Goal: Task Accomplishment & Management: Manage account settings

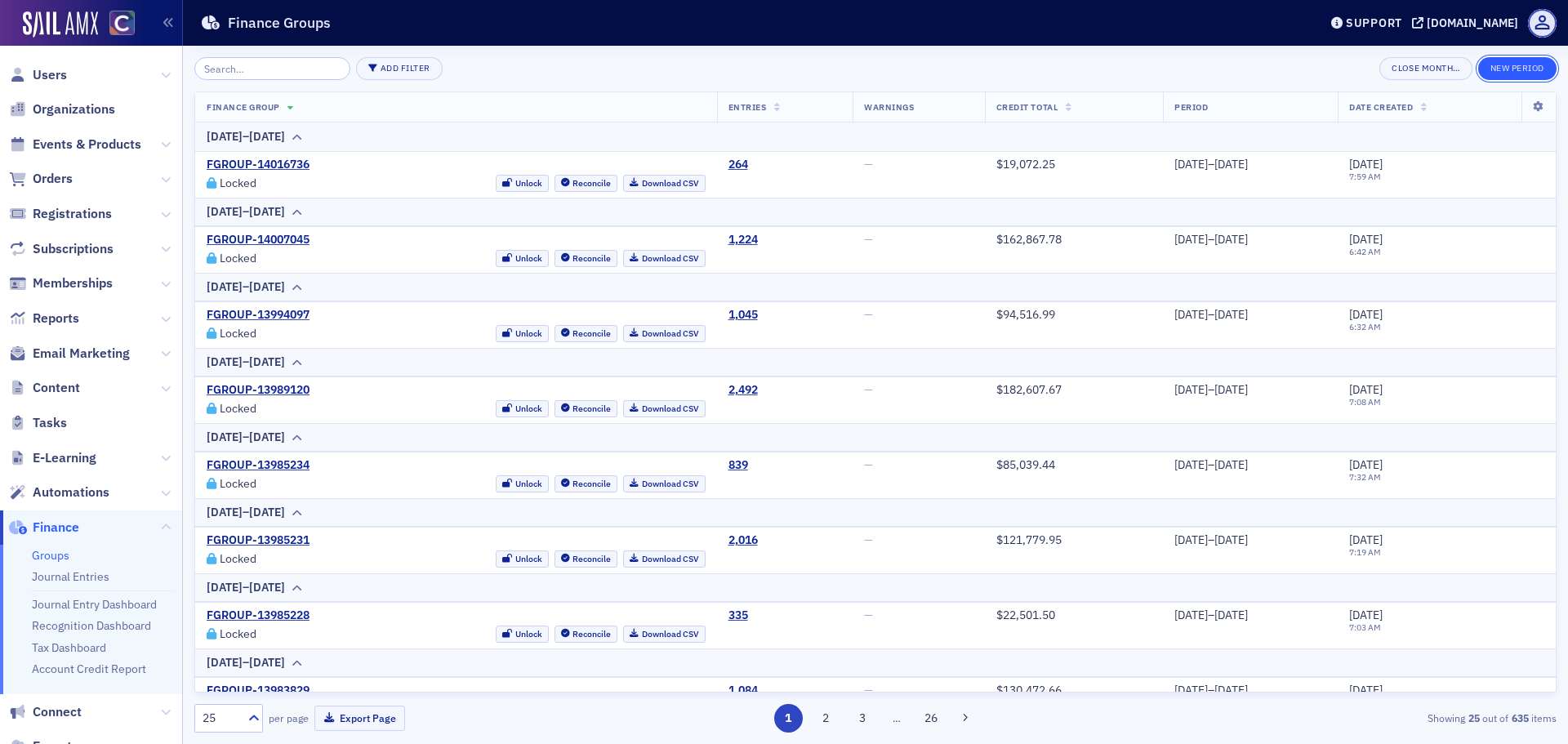
click at [1504, 68] on button "New Period" at bounding box center [1518, 68] width 79 height 23
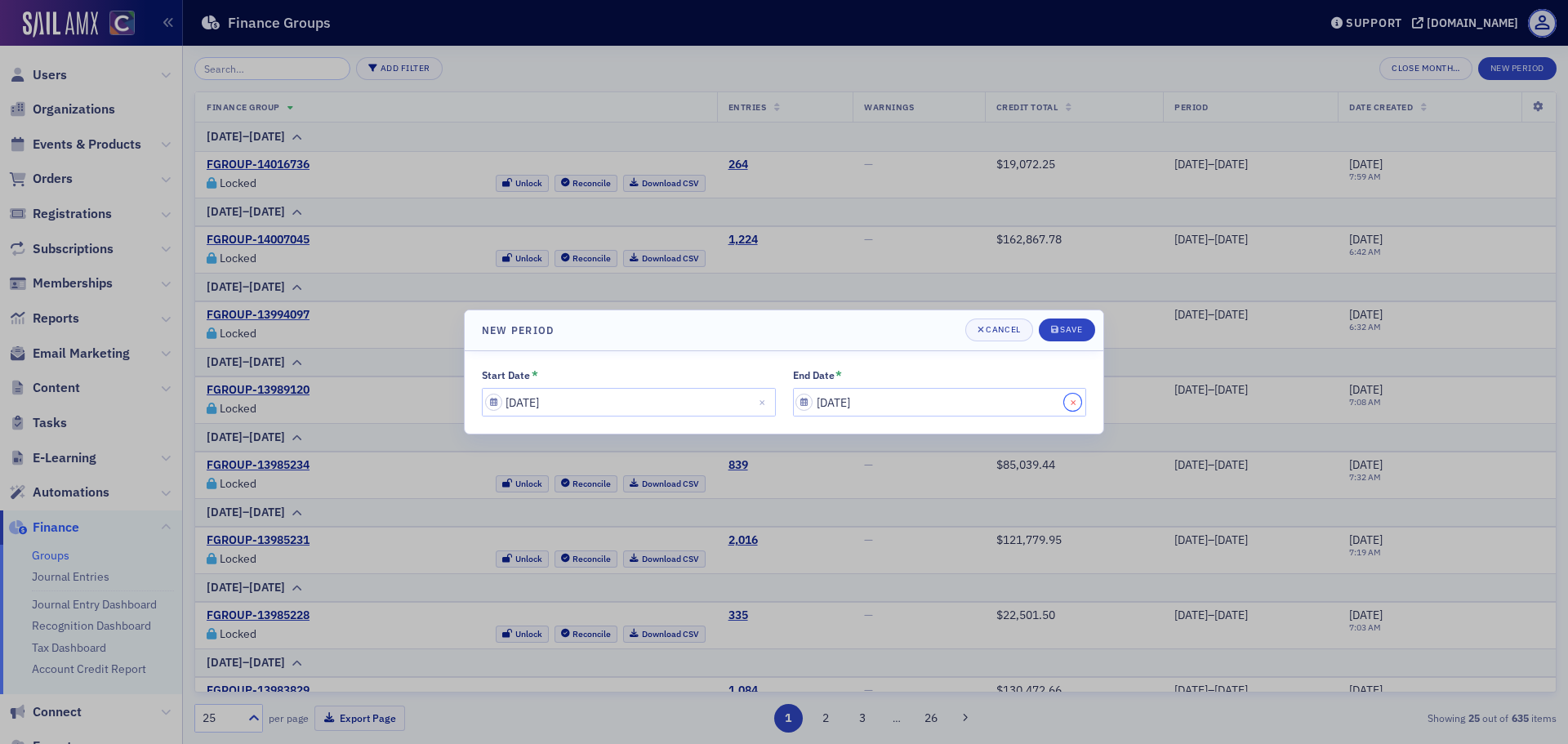
click at [1064, 404] on button "Close" at bounding box center [1075, 402] width 22 height 28
click at [918, 400] on input "End Date *" at bounding box center [939, 402] width 294 height 28
select select "8"
select select "2025"
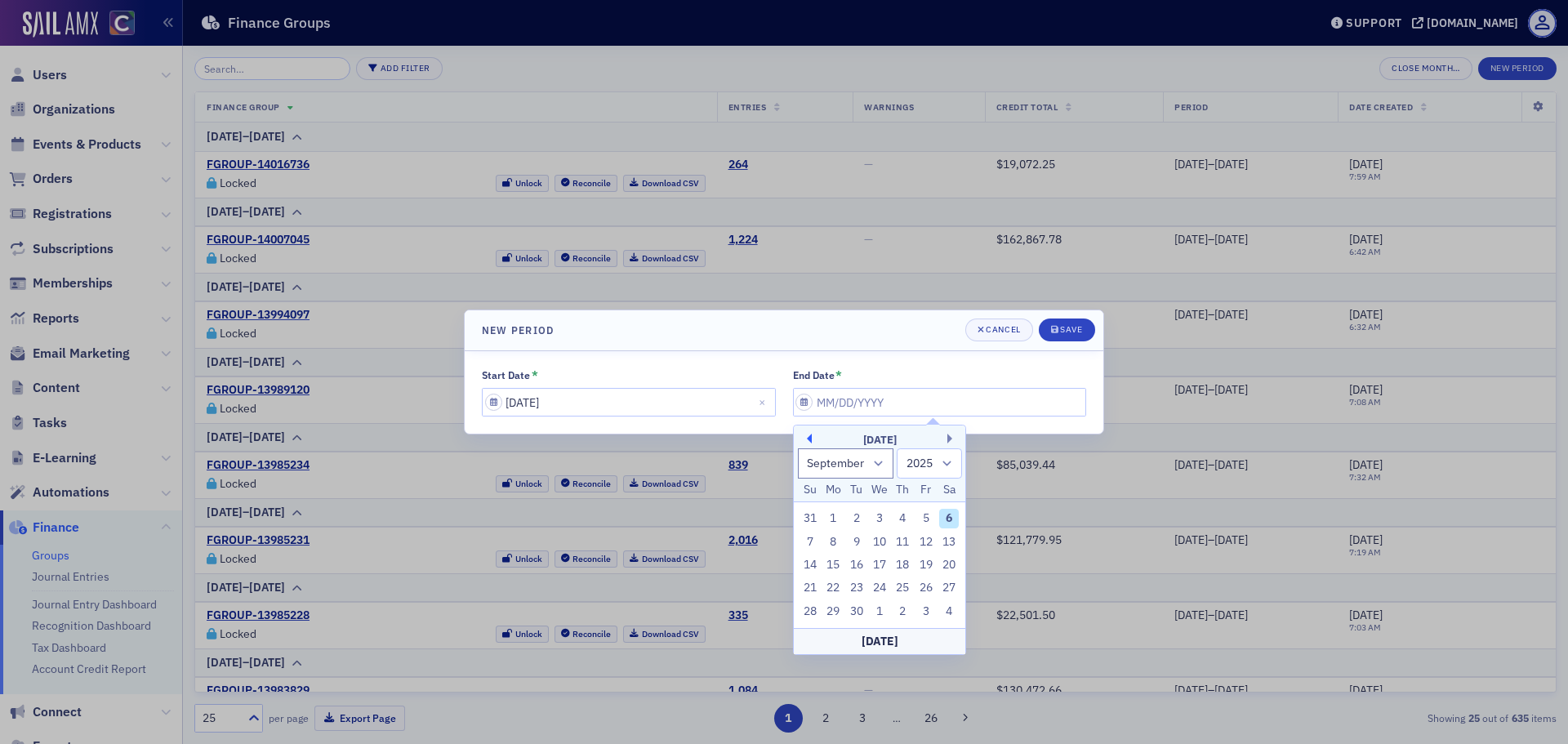
click at [810, 436] on button "Previous Month" at bounding box center [807, 439] width 10 height 10
select select "7"
click at [928, 522] on div "1" at bounding box center [926, 518] width 19 height 19
type input "[DATE]"
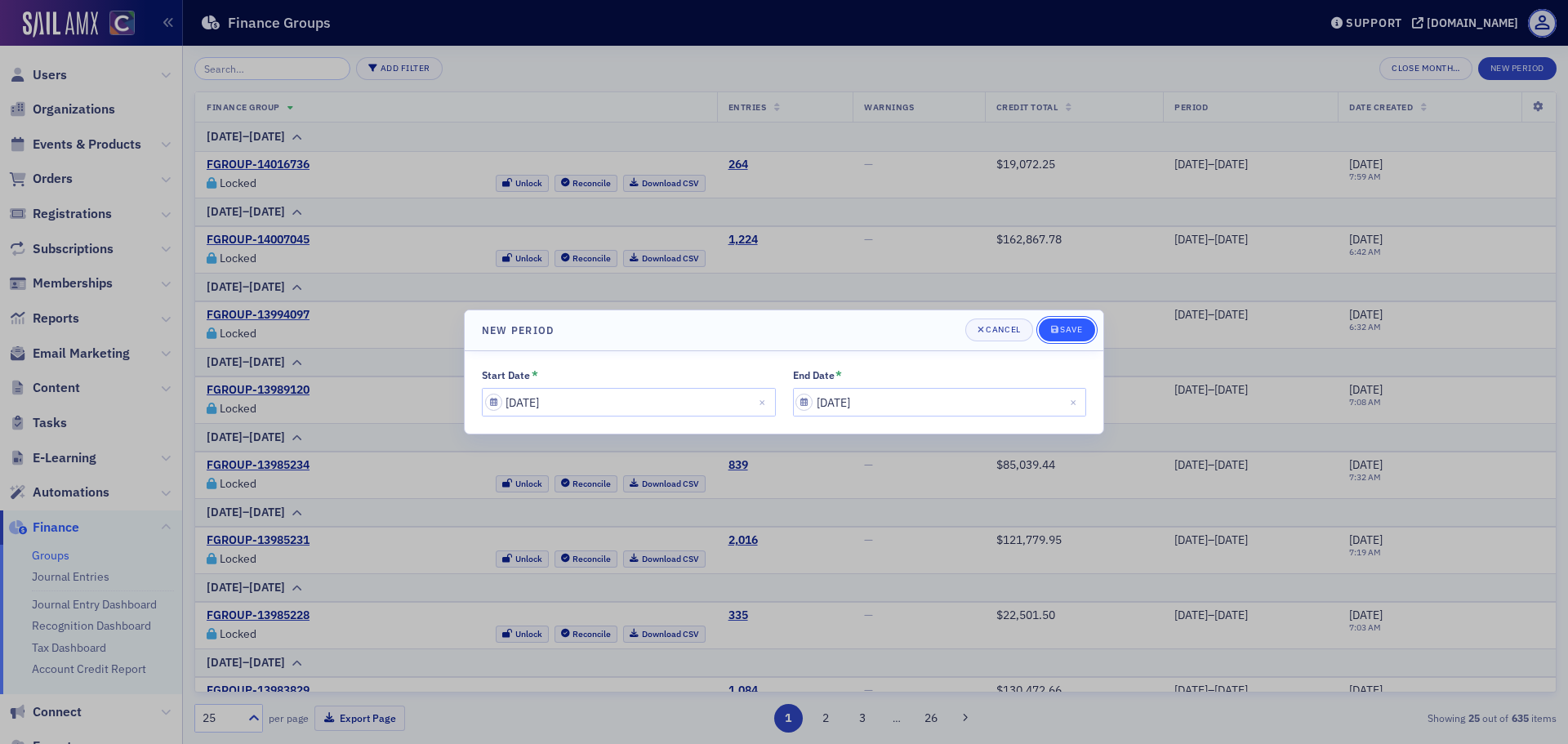
click at [1071, 326] on div "Save" at bounding box center [1071, 329] width 22 height 9
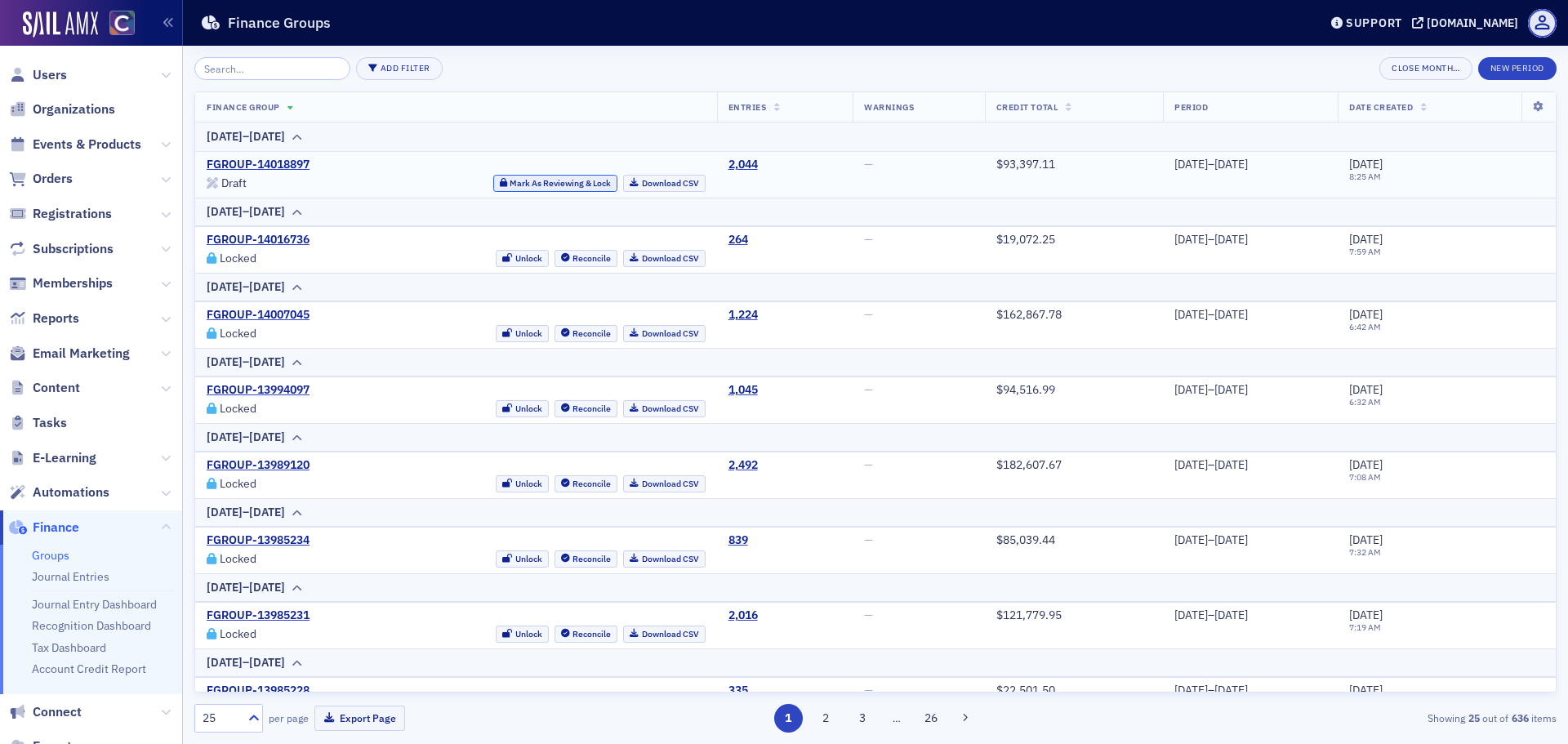
click at [534, 186] on button "Mark As Reviewing & Lock" at bounding box center [555, 183] width 125 height 17
click at [623, 176] on link "Download CSV" at bounding box center [664, 183] width 83 height 17
